Goal: Task Accomplishment & Management: Use online tool/utility

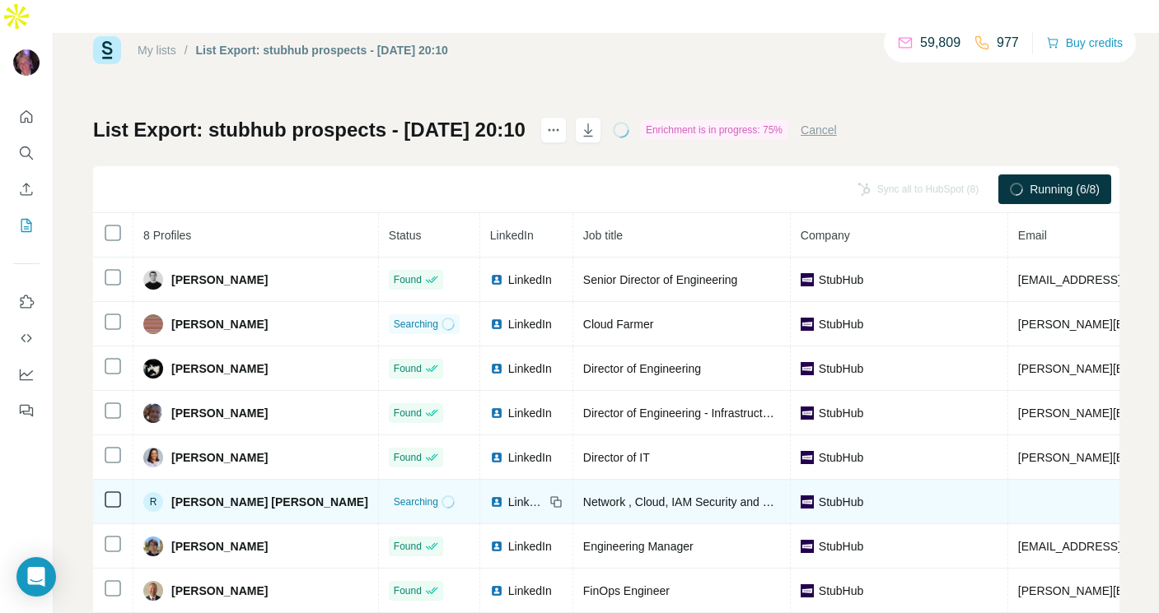
scroll to position [41, 0]
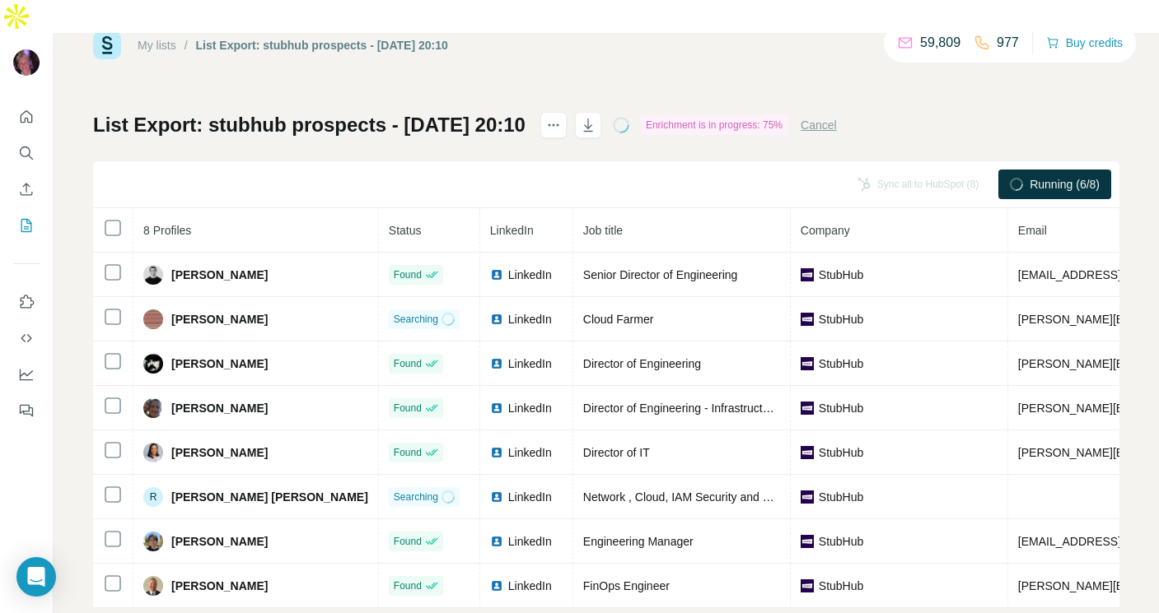
click at [74, 380] on div "My lists / List Export: stubhub prospects - [DATE] 20:10 59,809 977 Buy credits…" at bounding box center [606, 339] width 1105 height 613
click at [70, 228] on div "My lists / List Export: stubhub prospects - [DATE] 20:10 59,809 977 Buy credits…" at bounding box center [606, 339] width 1105 height 613
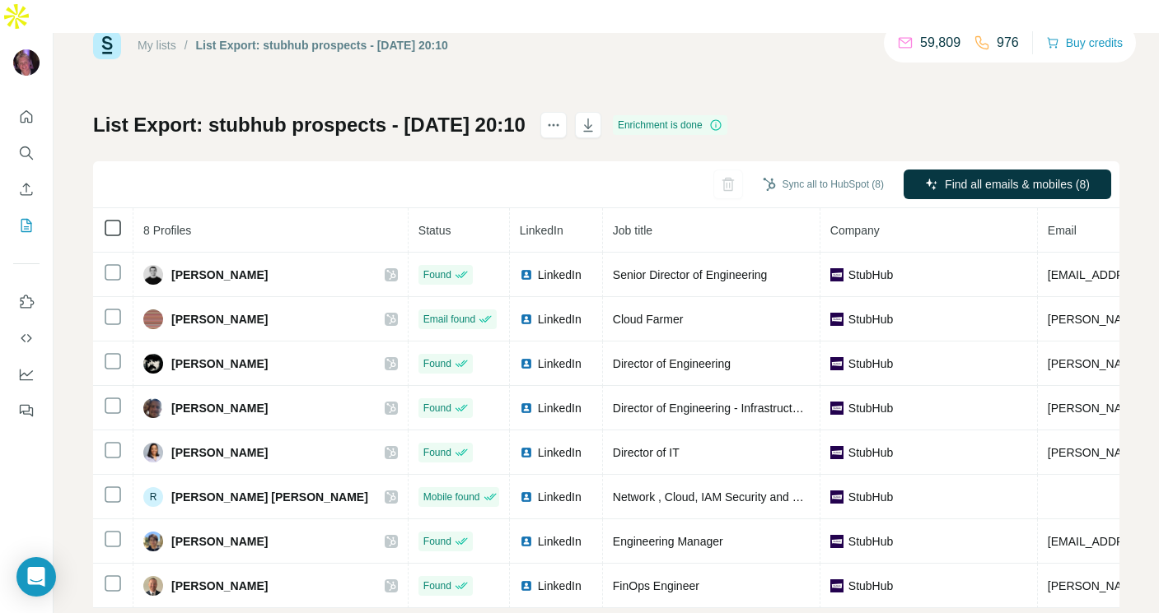
click at [103, 218] on icon at bounding box center [113, 228] width 20 height 20
click at [791, 172] on button "Sync all to HubSpot (8)" at bounding box center [823, 184] width 144 height 25
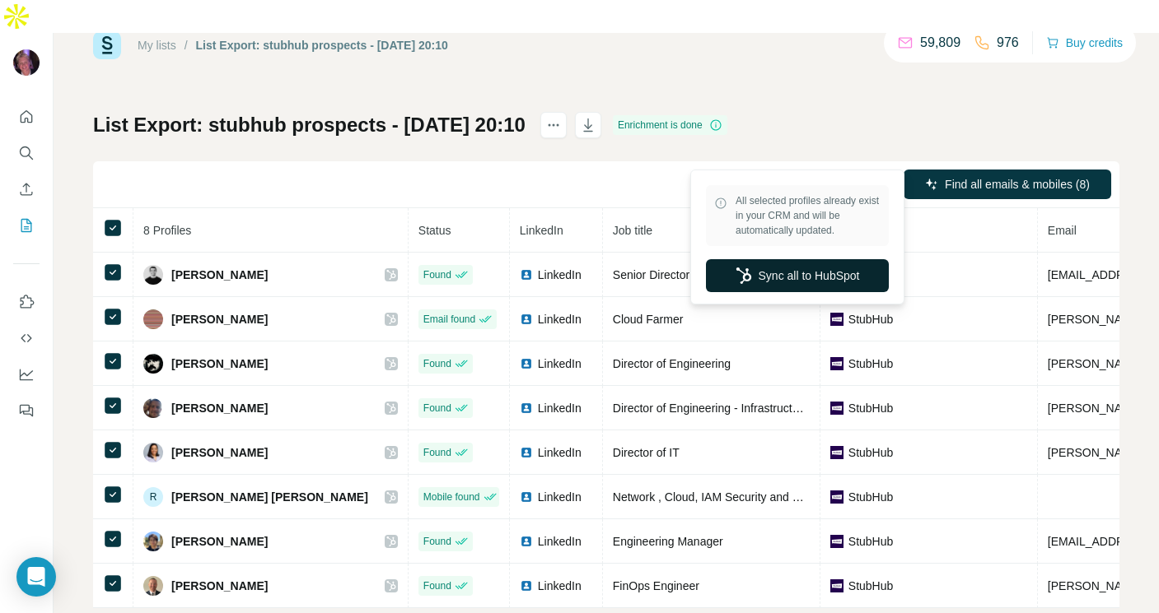
click at [781, 263] on button "Sync all to HubSpot" at bounding box center [797, 275] width 183 height 33
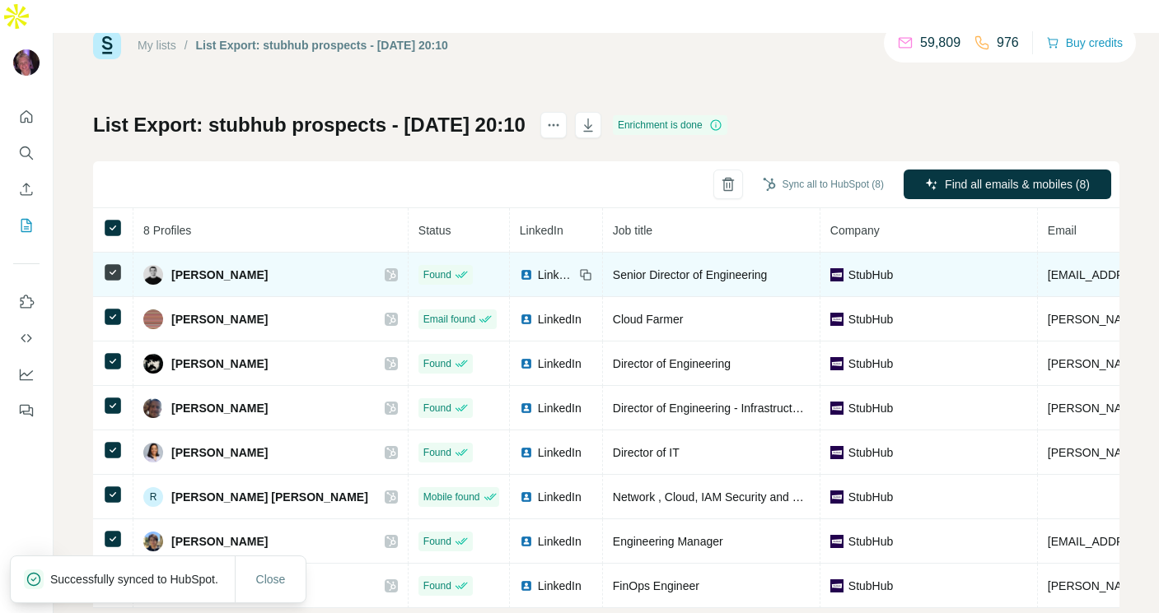
click at [386, 270] on icon at bounding box center [390, 275] width 9 height 10
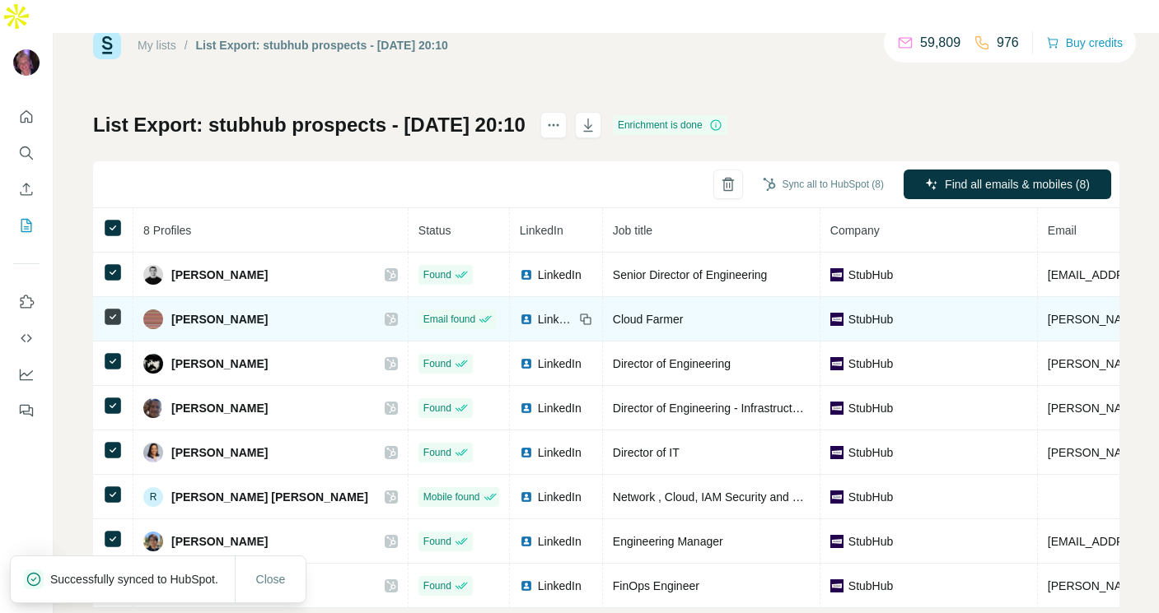
click at [386, 315] on icon at bounding box center [390, 320] width 9 height 10
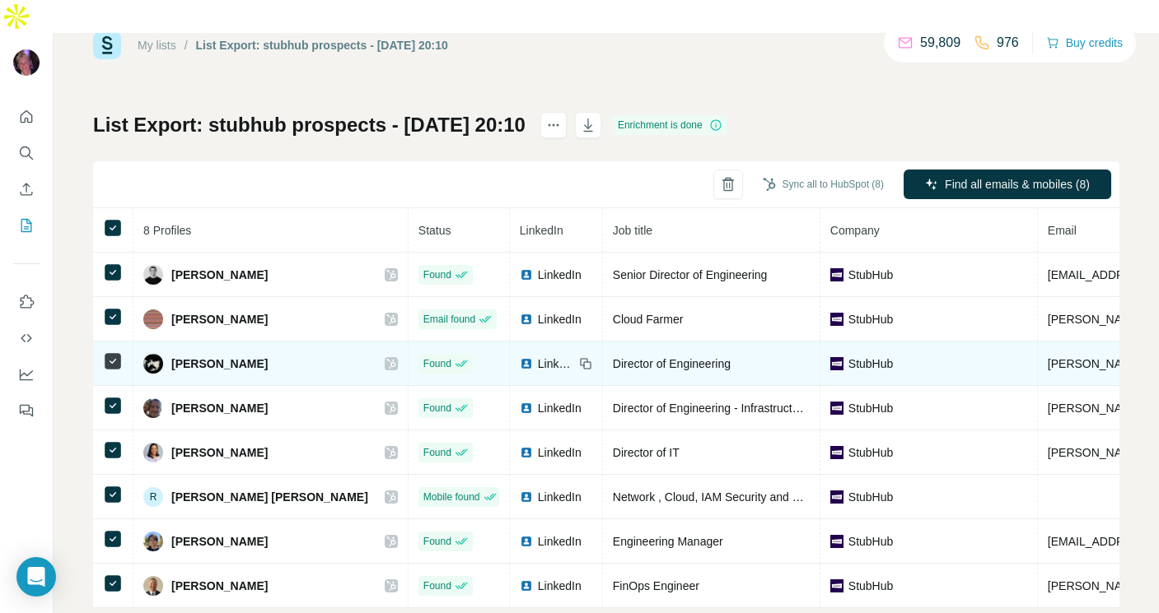
click at [386, 357] on icon at bounding box center [391, 363] width 10 height 13
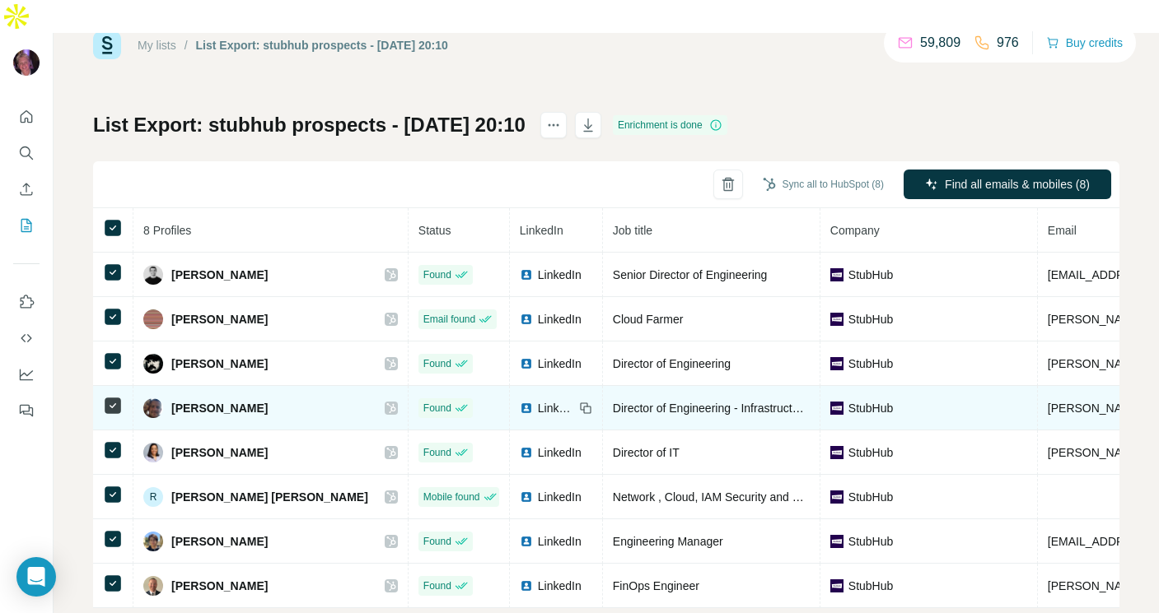
click at [386, 402] on icon at bounding box center [391, 408] width 10 height 13
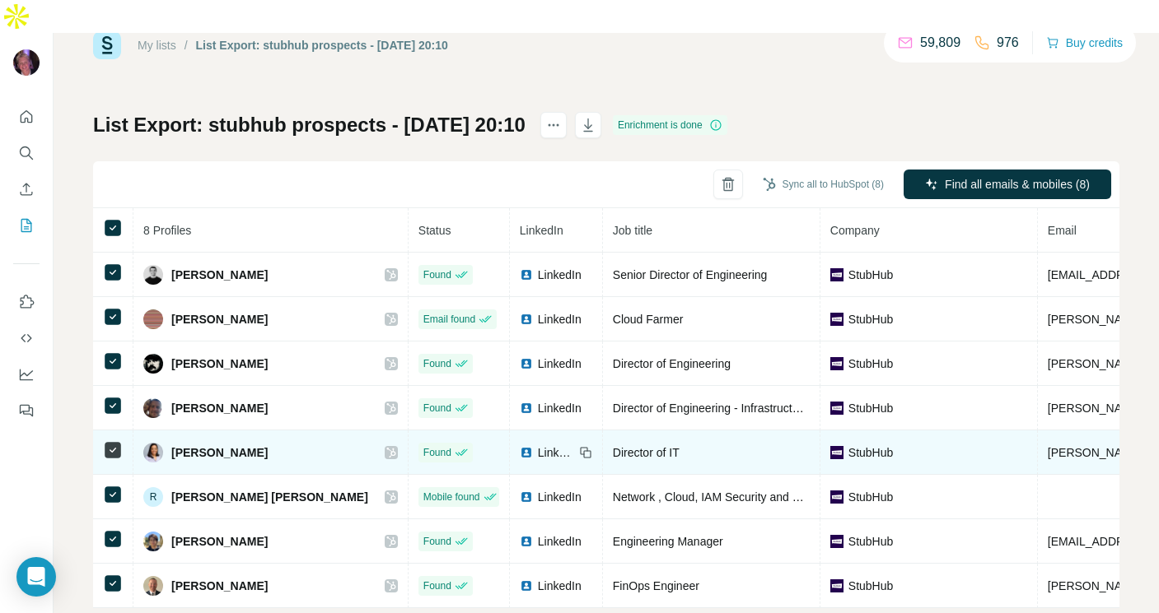
click at [386, 446] on icon at bounding box center [391, 452] width 10 height 13
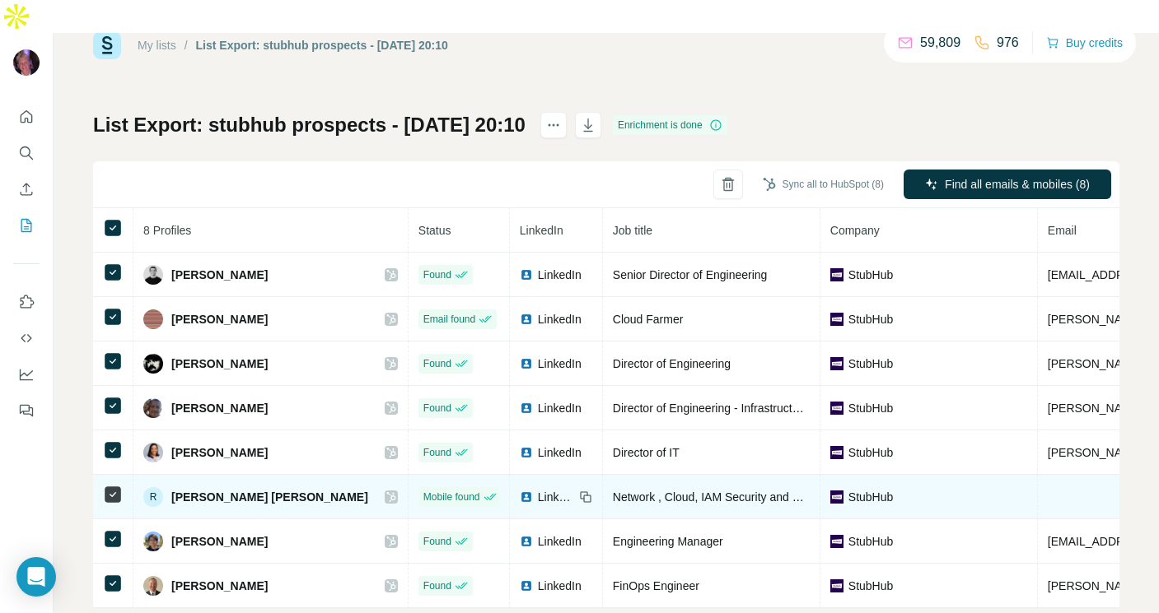
click at [386, 492] on icon at bounding box center [390, 497] width 9 height 10
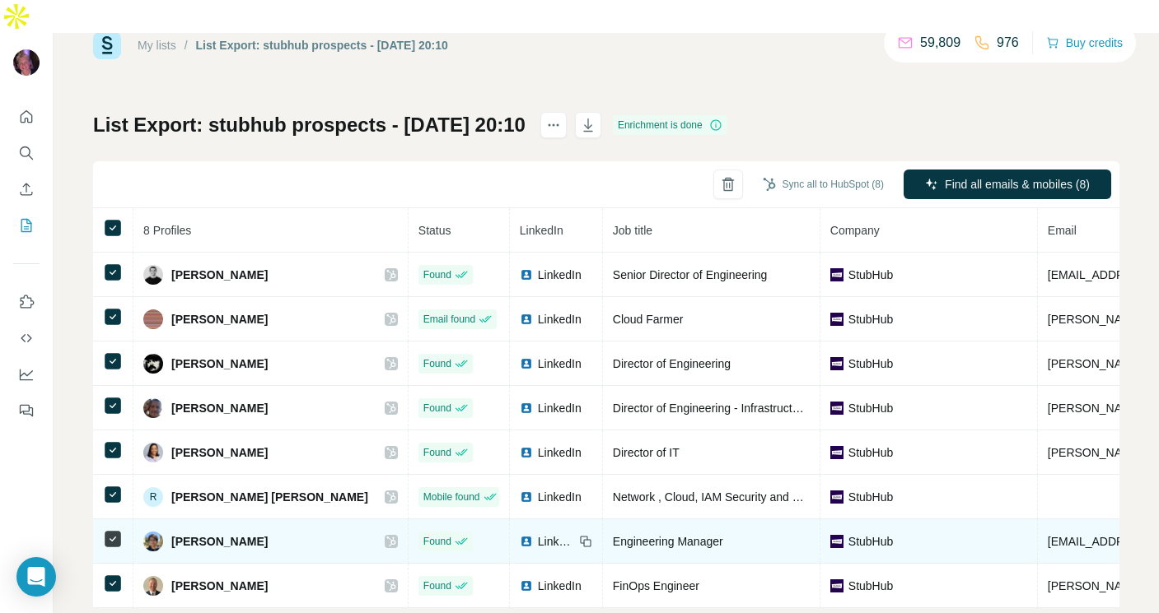
click at [386, 537] on icon at bounding box center [390, 542] width 9 height 10
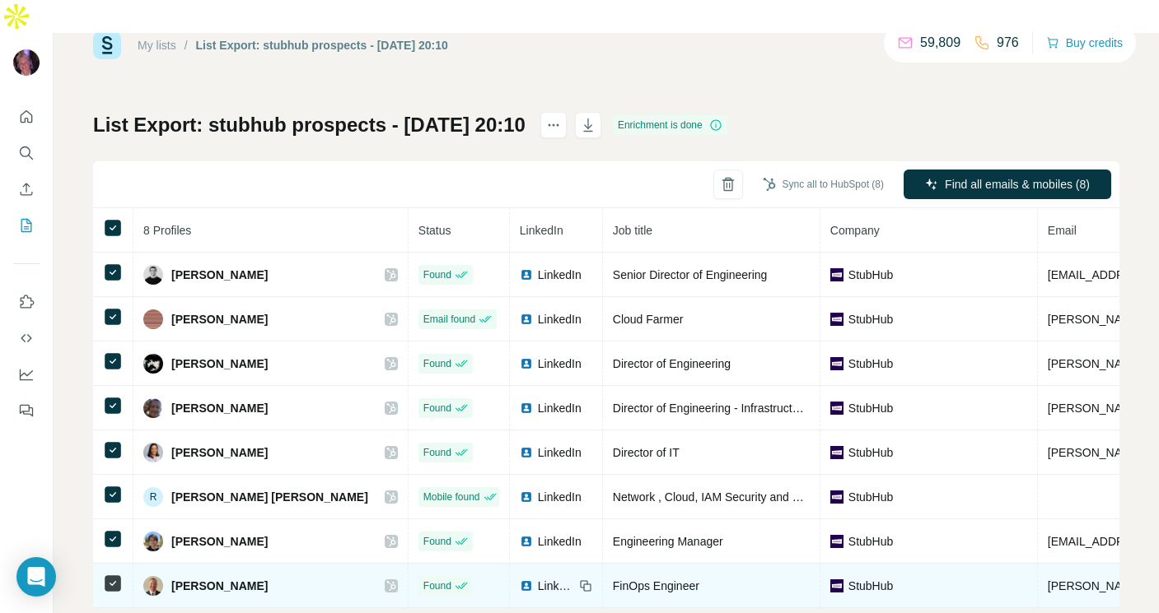
click at [386, 580] on icon at bounding box center [391, 586] width 10 height 13
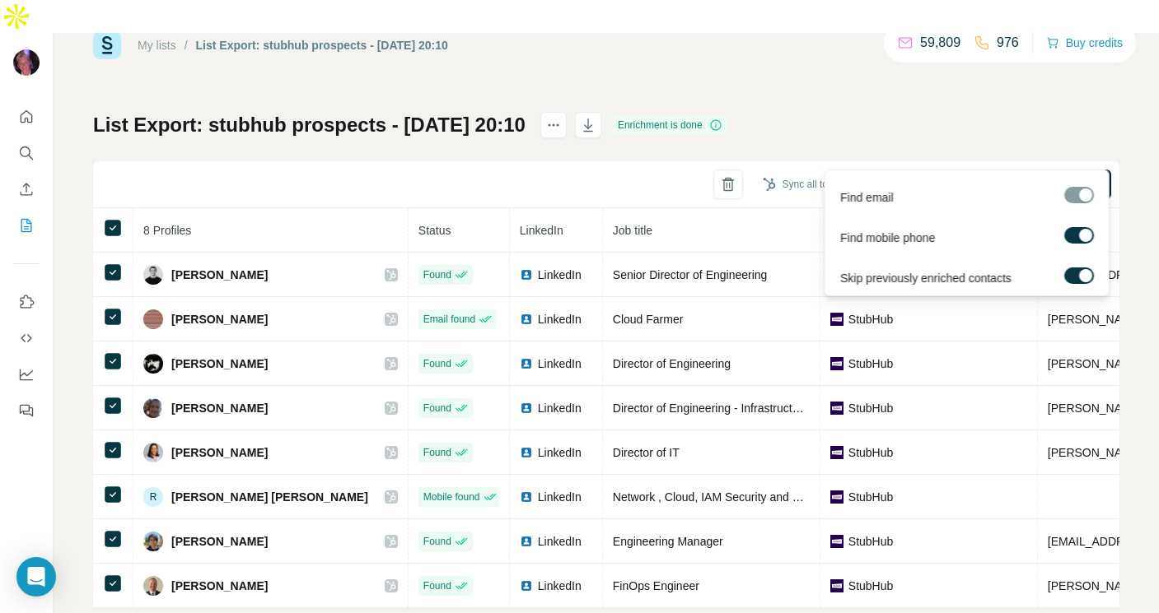
click at [959, 170] on button "Find all emails & mobiles (8)" at bounding box center [1007, 185] width 208 height 30
